Goal: Task Accomplishment & Management: Manage account settings

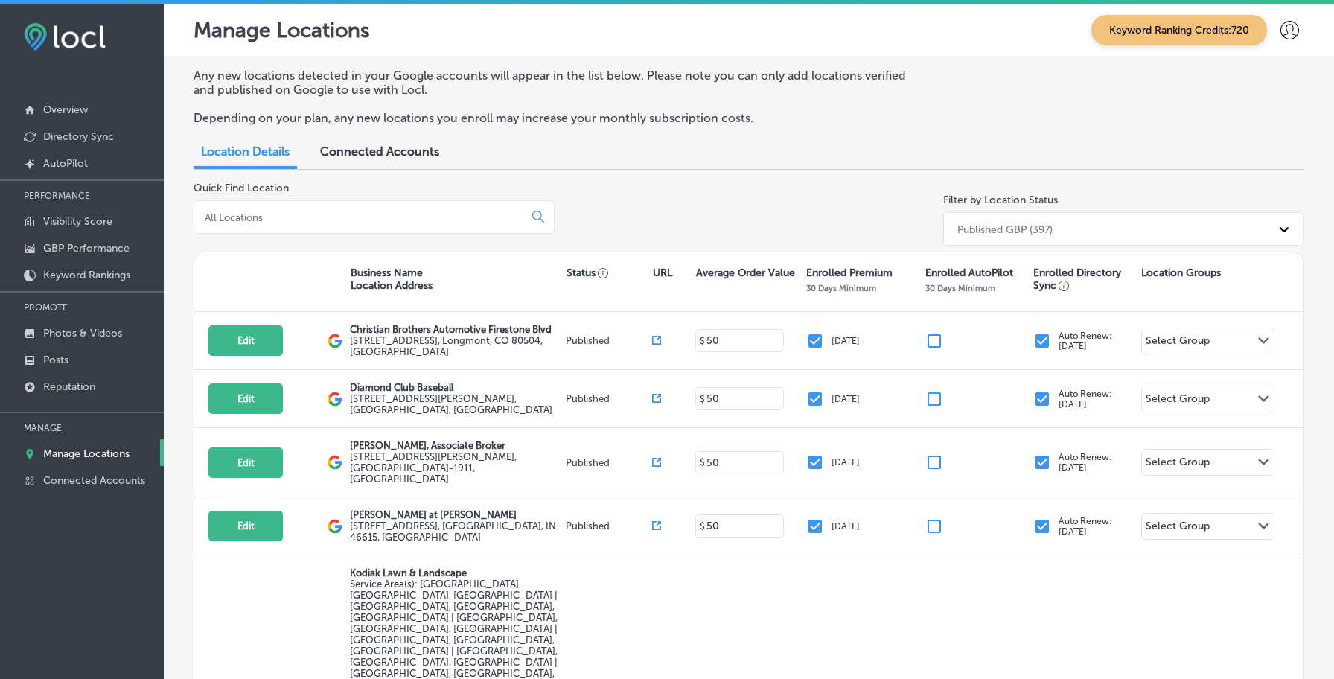
click at [999, 218] on div "Published GBP (397)" at bounding box center [1110, 229] width 321 height 25
click at [907, 217] on div "Quick Find Location Filter by Location Status 0 results available. Select is fo…" at bounding box center [749, 217] width 1110 height 70
click at [102, 228] on link "Visibility Score" at bounding box center [82, 220] width 164 height 27
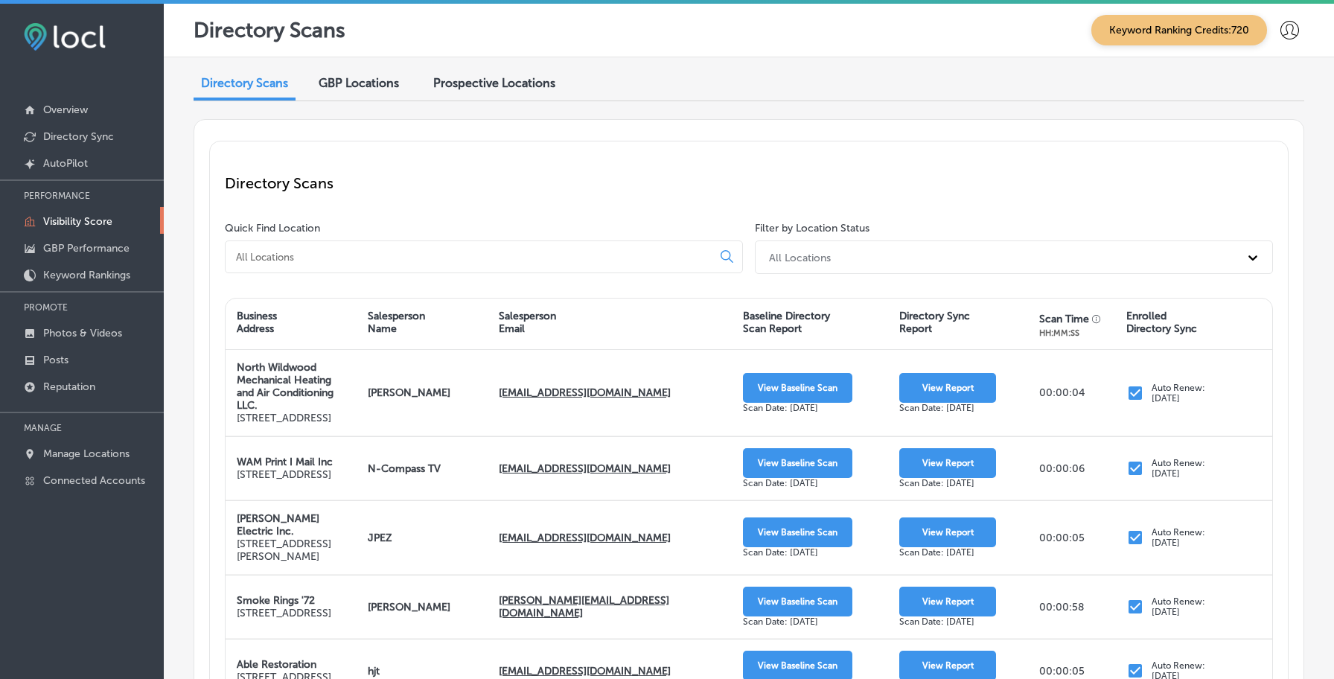
click at [369, 88] on span "GBP Locations" at bounding box center [359, 83] width 80 height 14
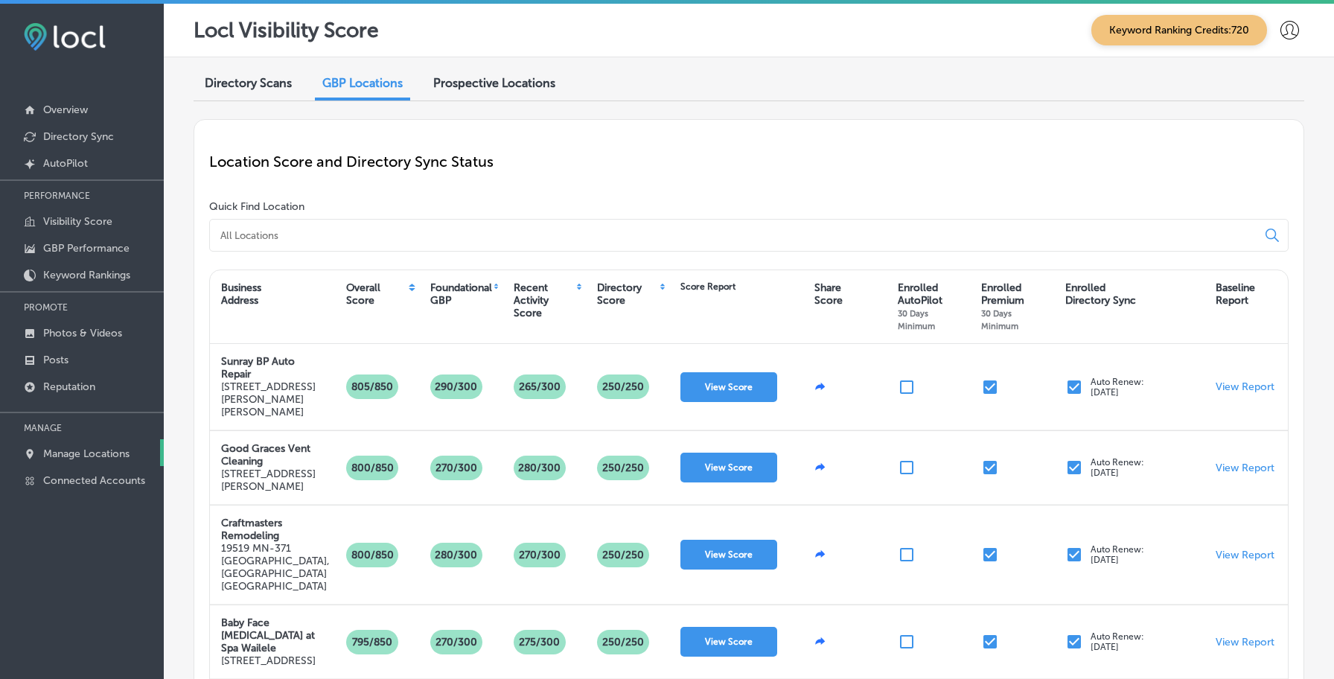
click at [133, 448] on link "Manage Locations" at bounding box center [82, 452] width 164 height 27
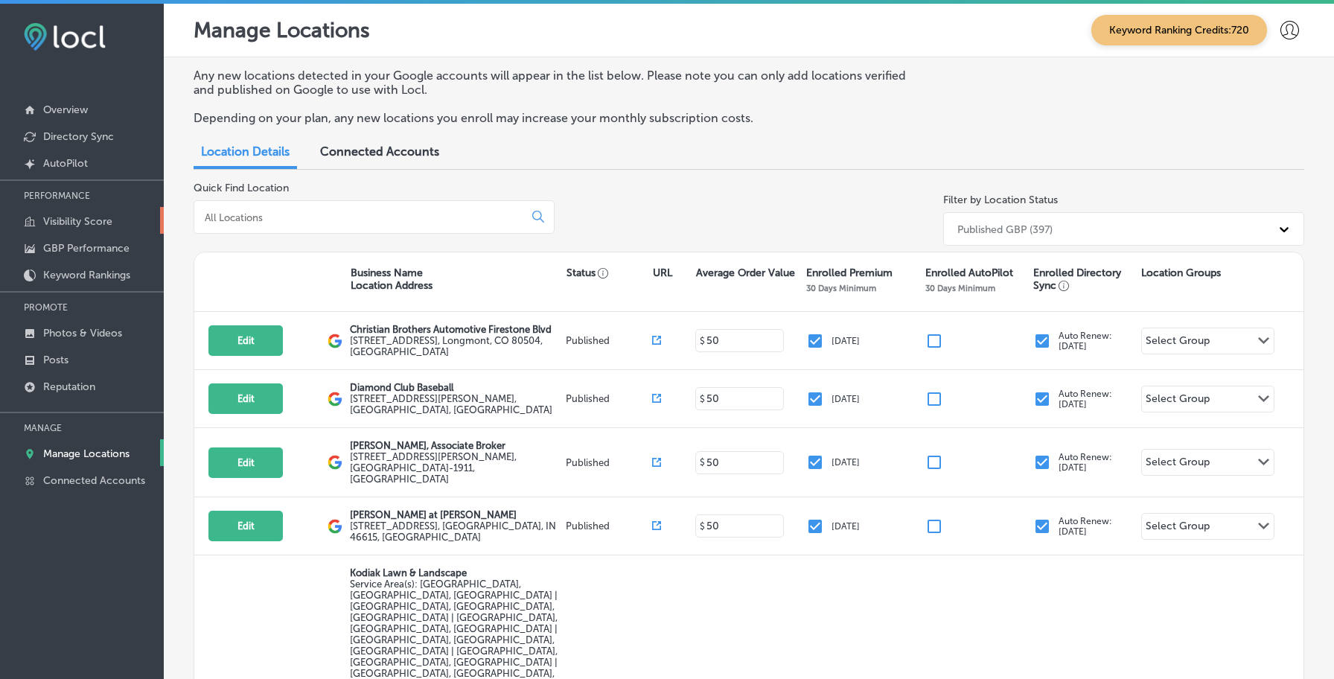
click at [100, 217] on p "Visibility Score" at bounding box center [77, 221] width 69 height 13
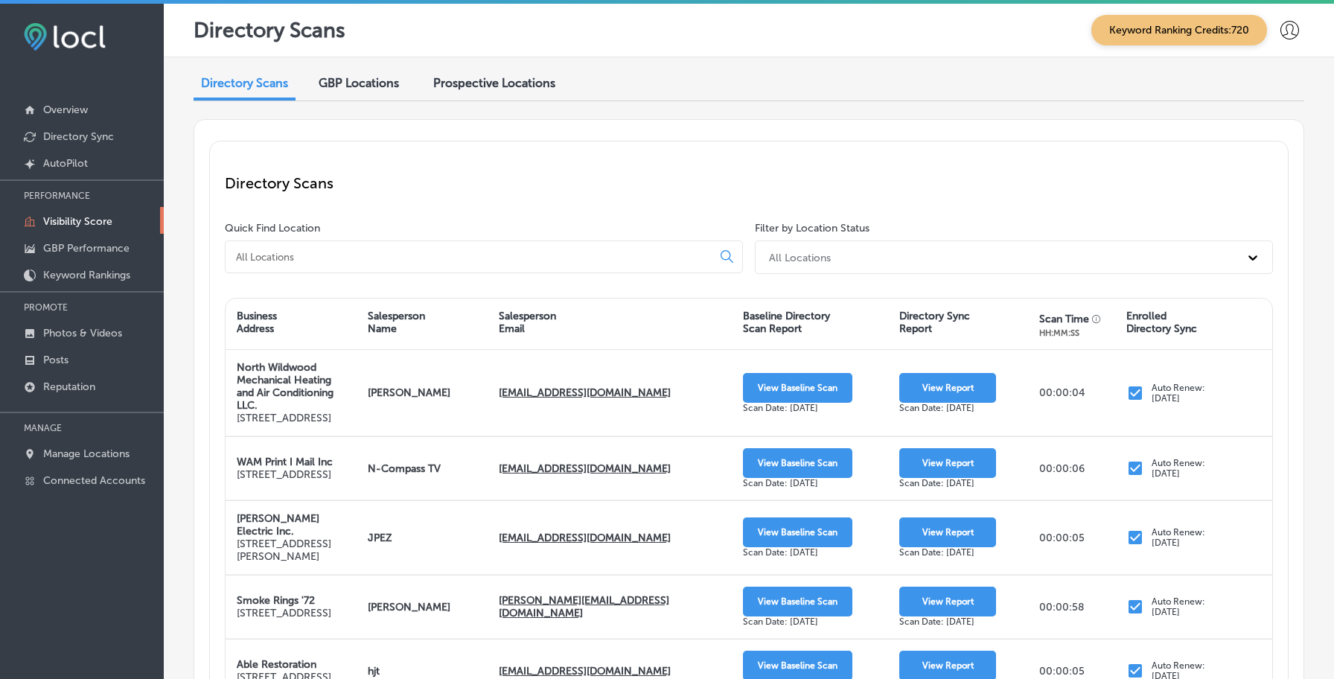
click at [770, 251] on div "All Locations" at bounding box center [800, 257] width 62 height 13
click at [680, 209] on div "Directory Scans" at bounding box center [749, 183] width 1048 height 54
click at [374, 83] on span "GBP Locations" at bounding box center [359, 83] width 80 height 14
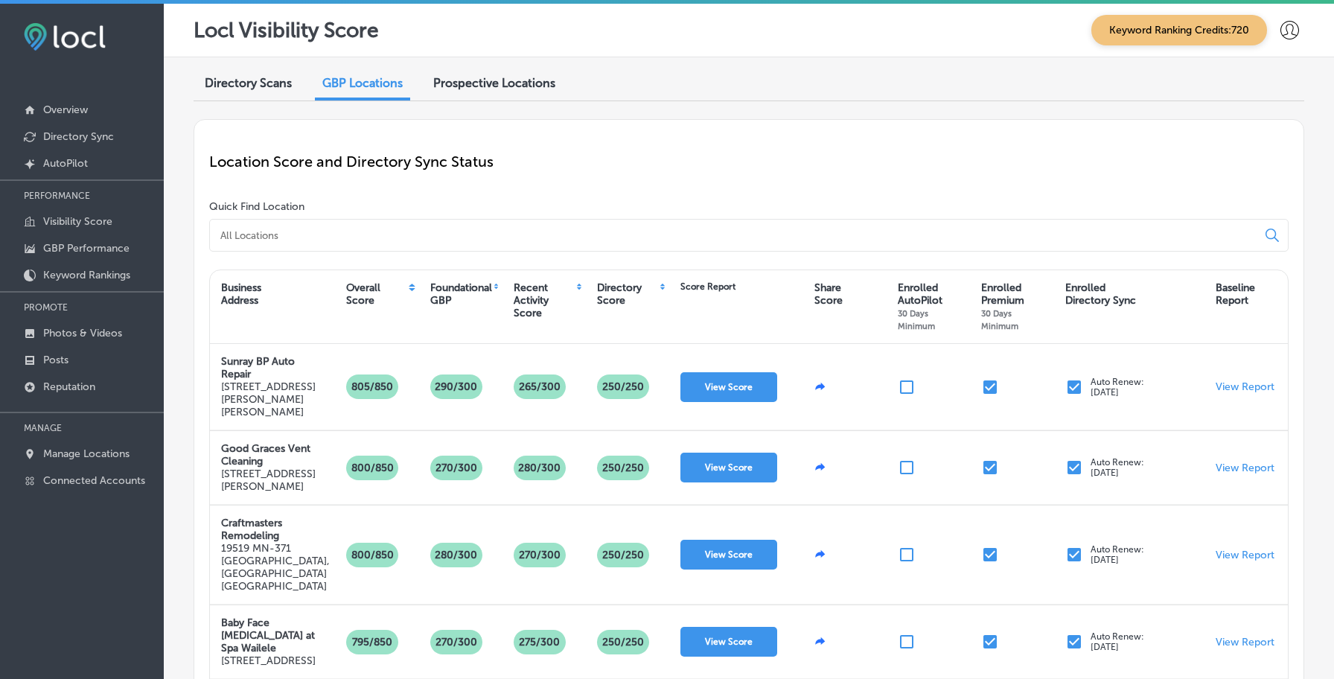
click at [1291, 36] on icon at bounding box center [1289, 30] width 19 height 19
click at [1279, 72] on li "My Account" at bounding box center [1262, 84] width 103 height 34
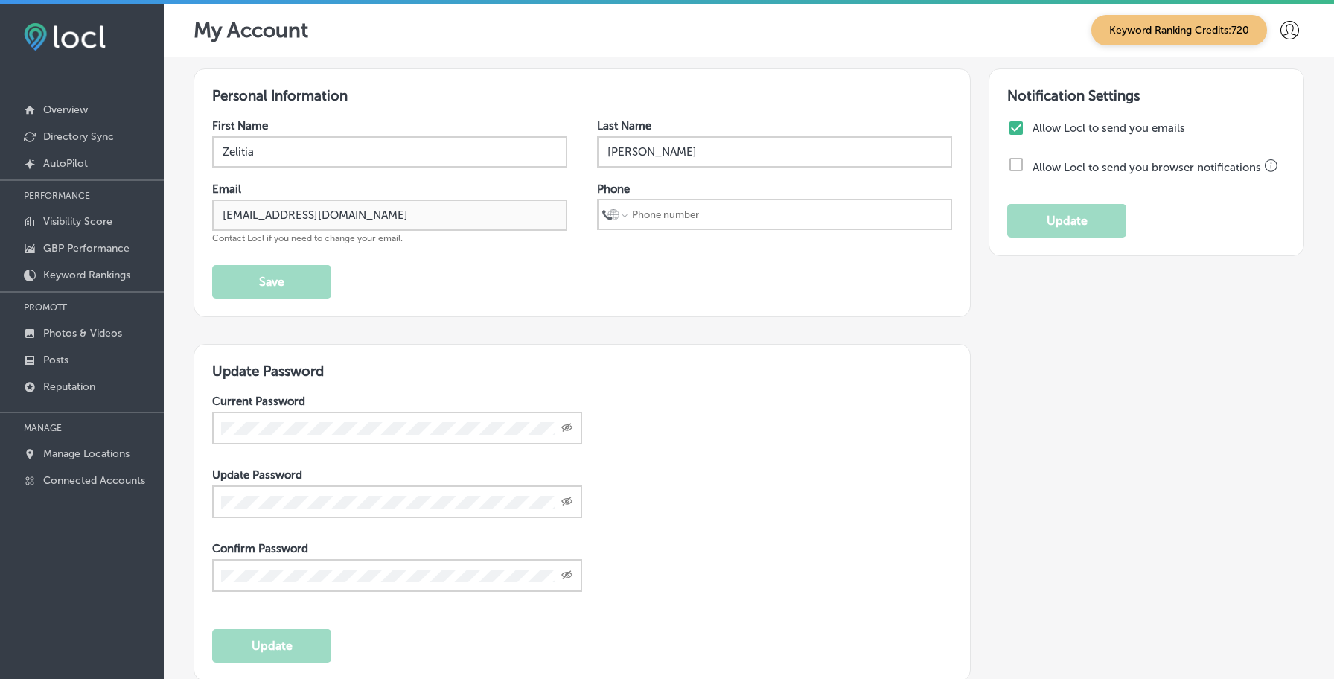
select select "US"
click at [1285, 35] on icon at bounding box center [1289, 30] width 19 height 19
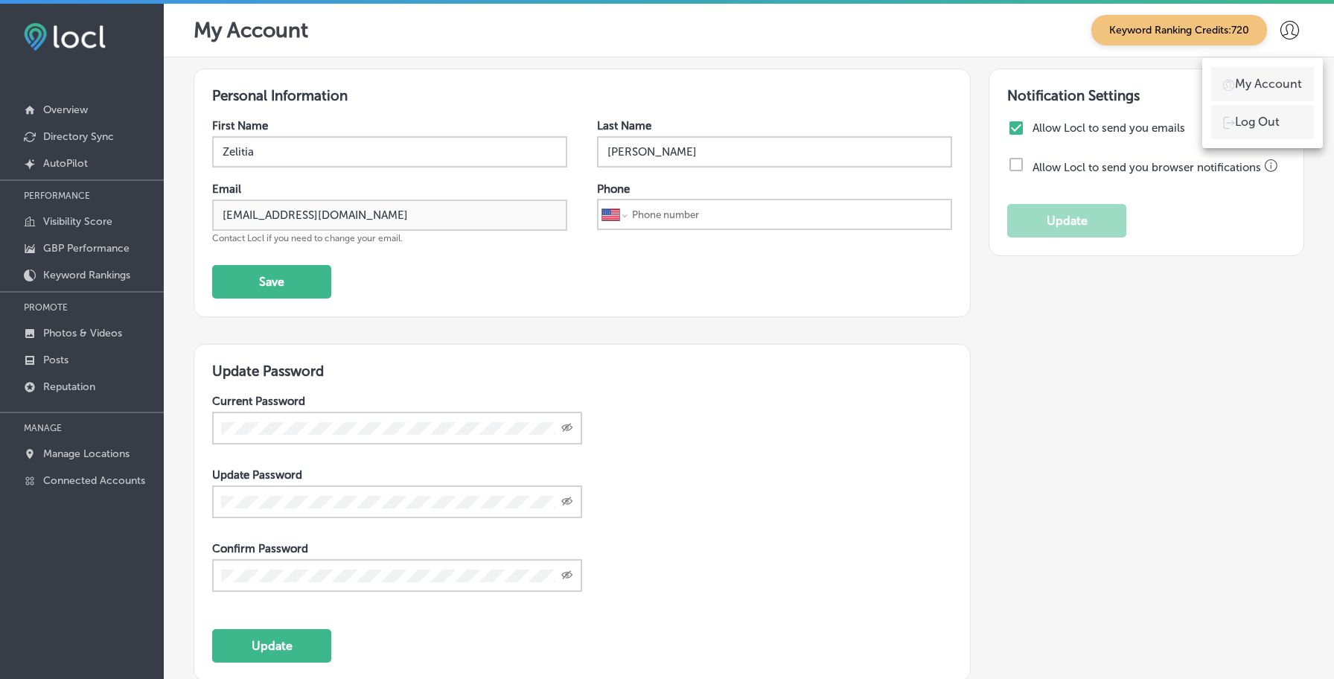
click at [1254, 130] on p "Log Out" at bounding box center [1257, 122] width 45 height 18
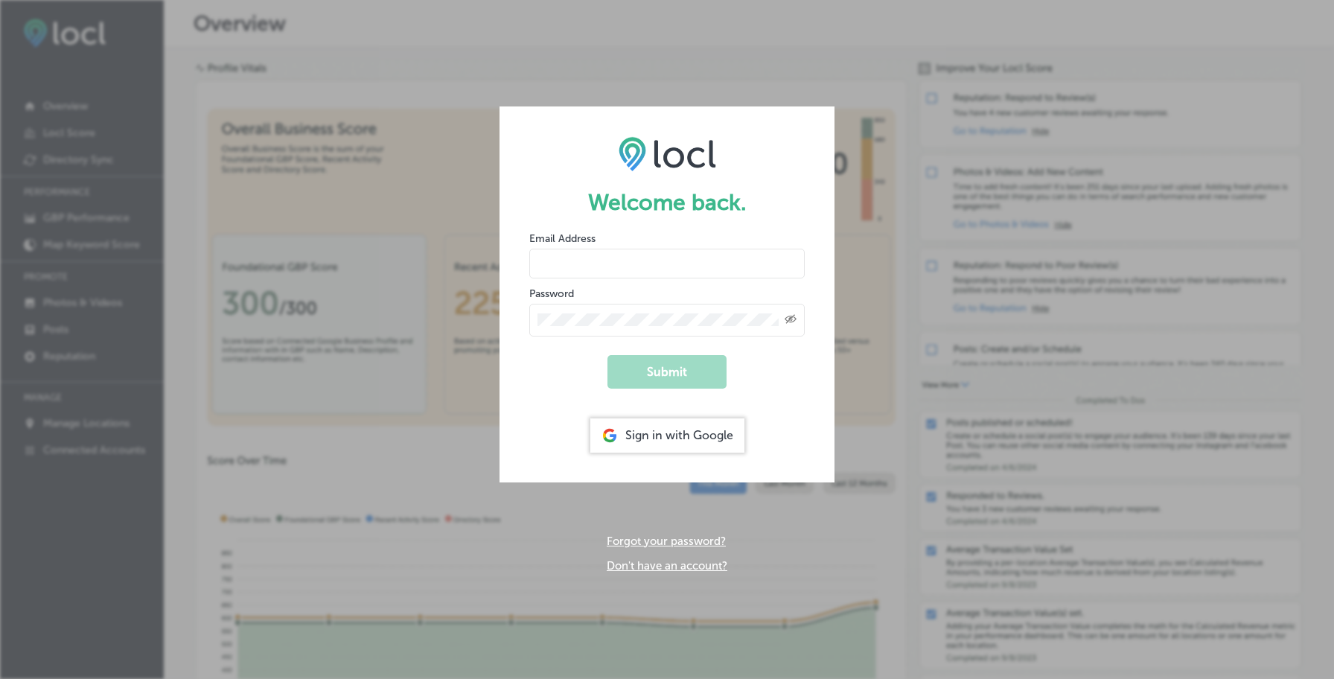
type input "vasilikigreece69+fnf@gmail.com"
